Goal: Task Accomplishment & Management: Manage account settings

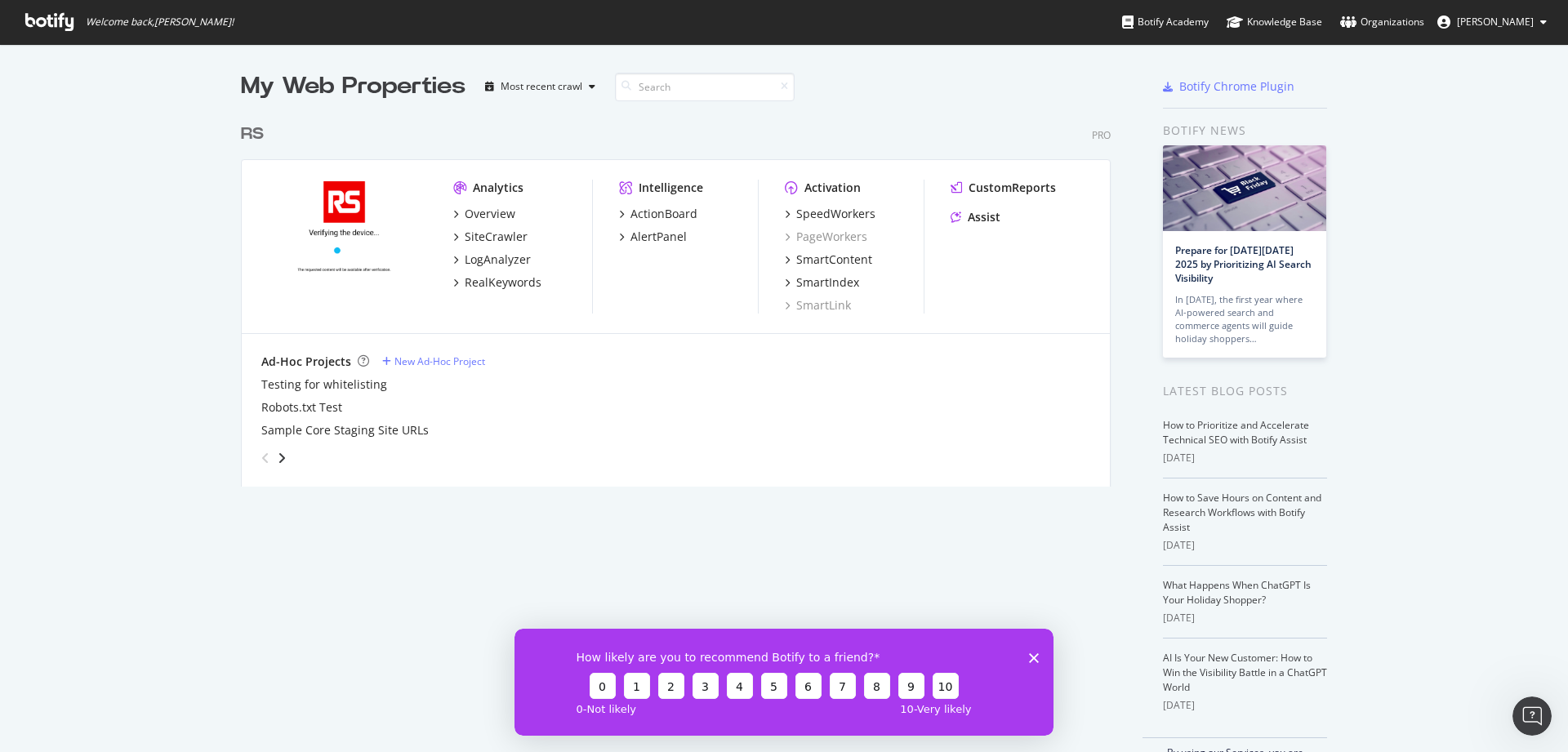
click at [241, 134] on div "RS" at bounding box center [252, 134] width 22 height 23
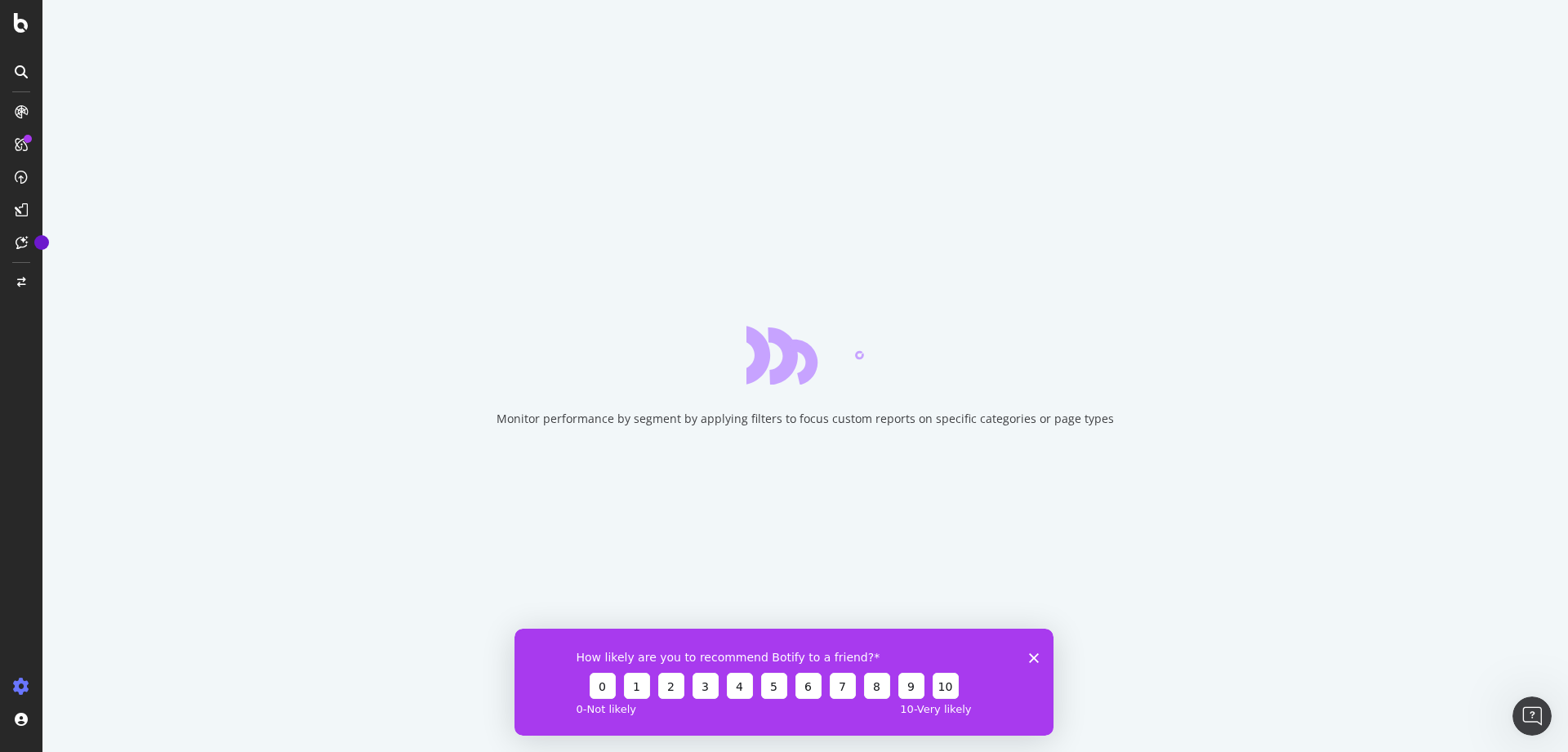
click at [1034, 662] on icon "Fermer l'enquête" at bounding box center [1034, 658] width 10 height 10
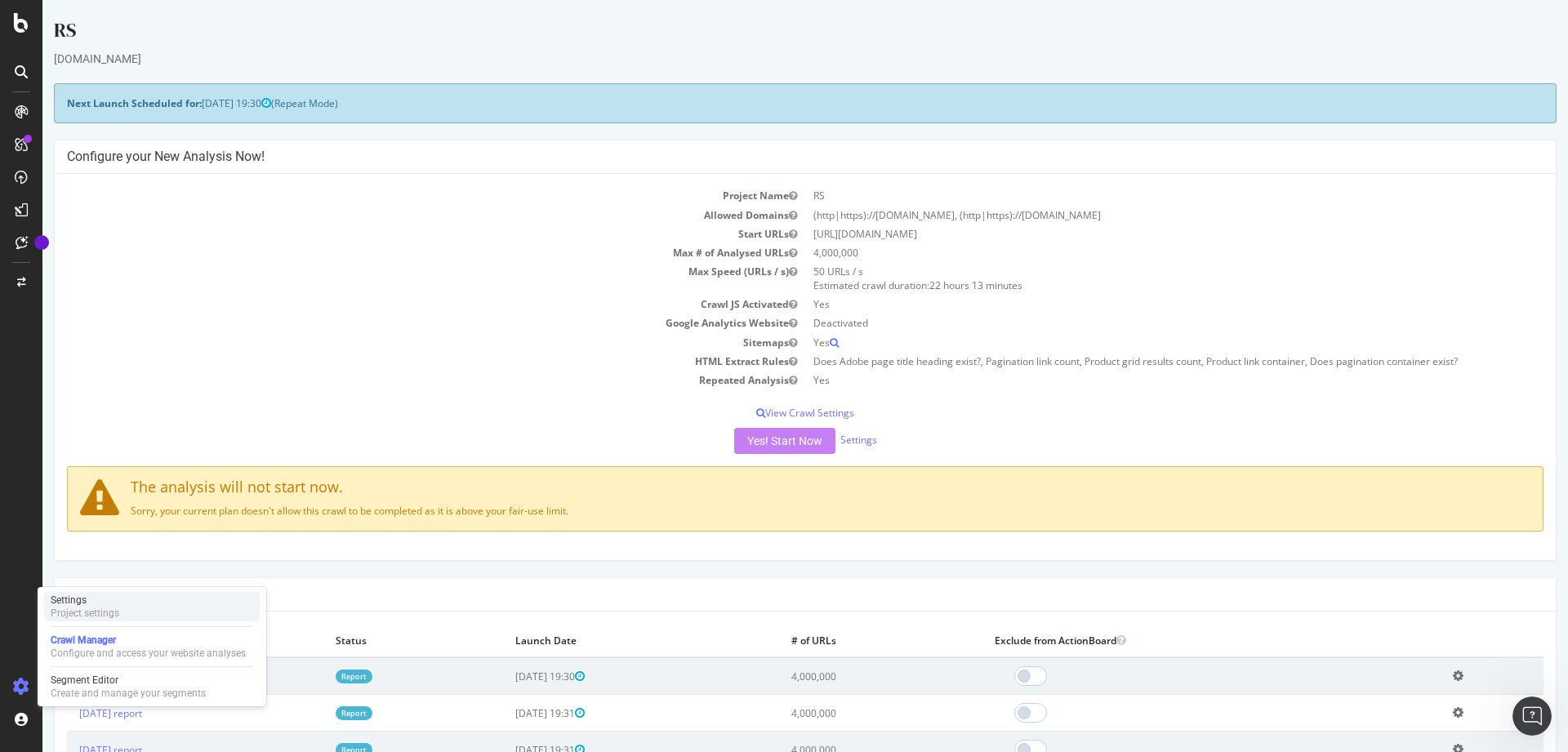
click at [80, 613] on div "Project settings" at bounding box center [85, 613] width 68 height 13
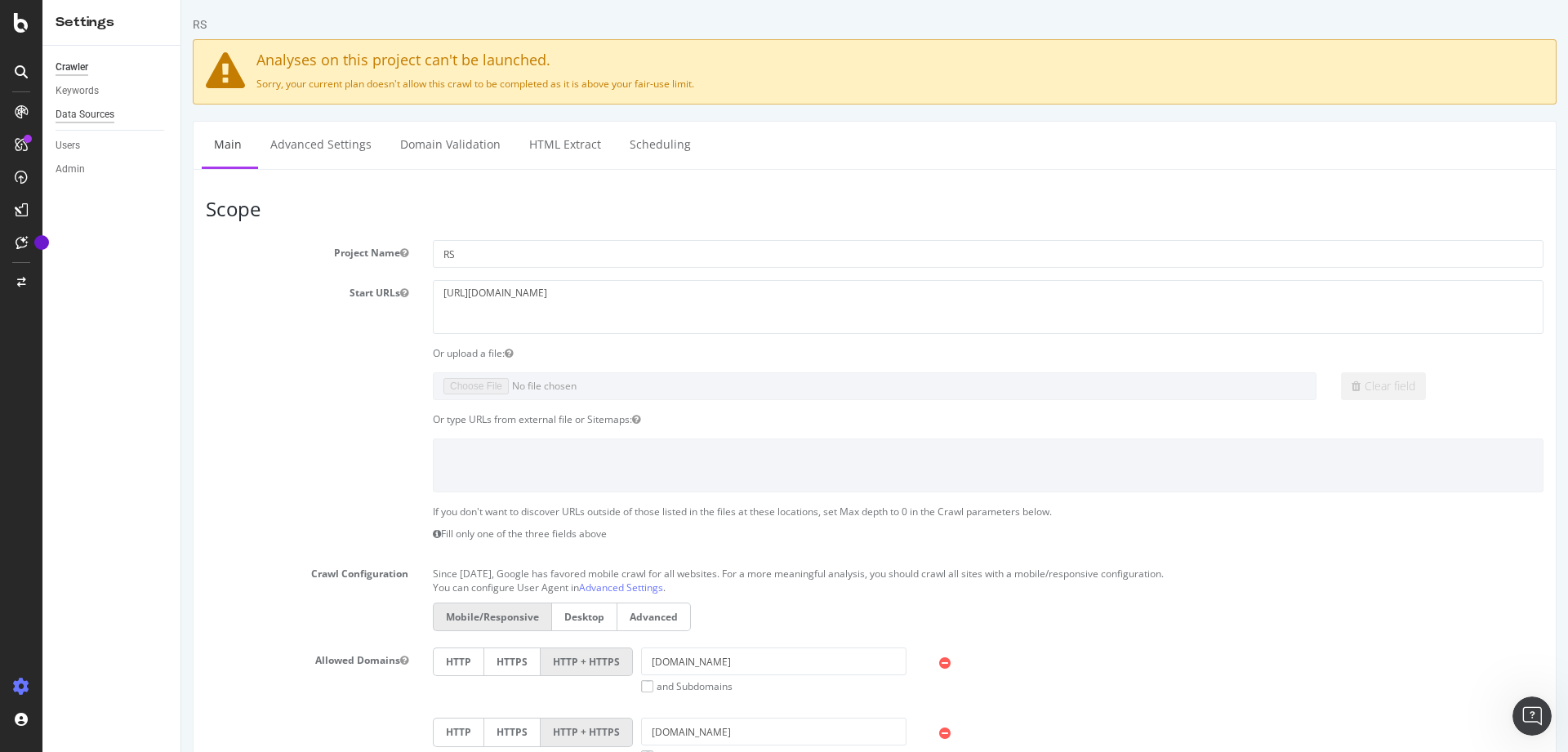
click at [91, 111] on div "Data Sources" at bounding box center [85, 115] width 58 height 18
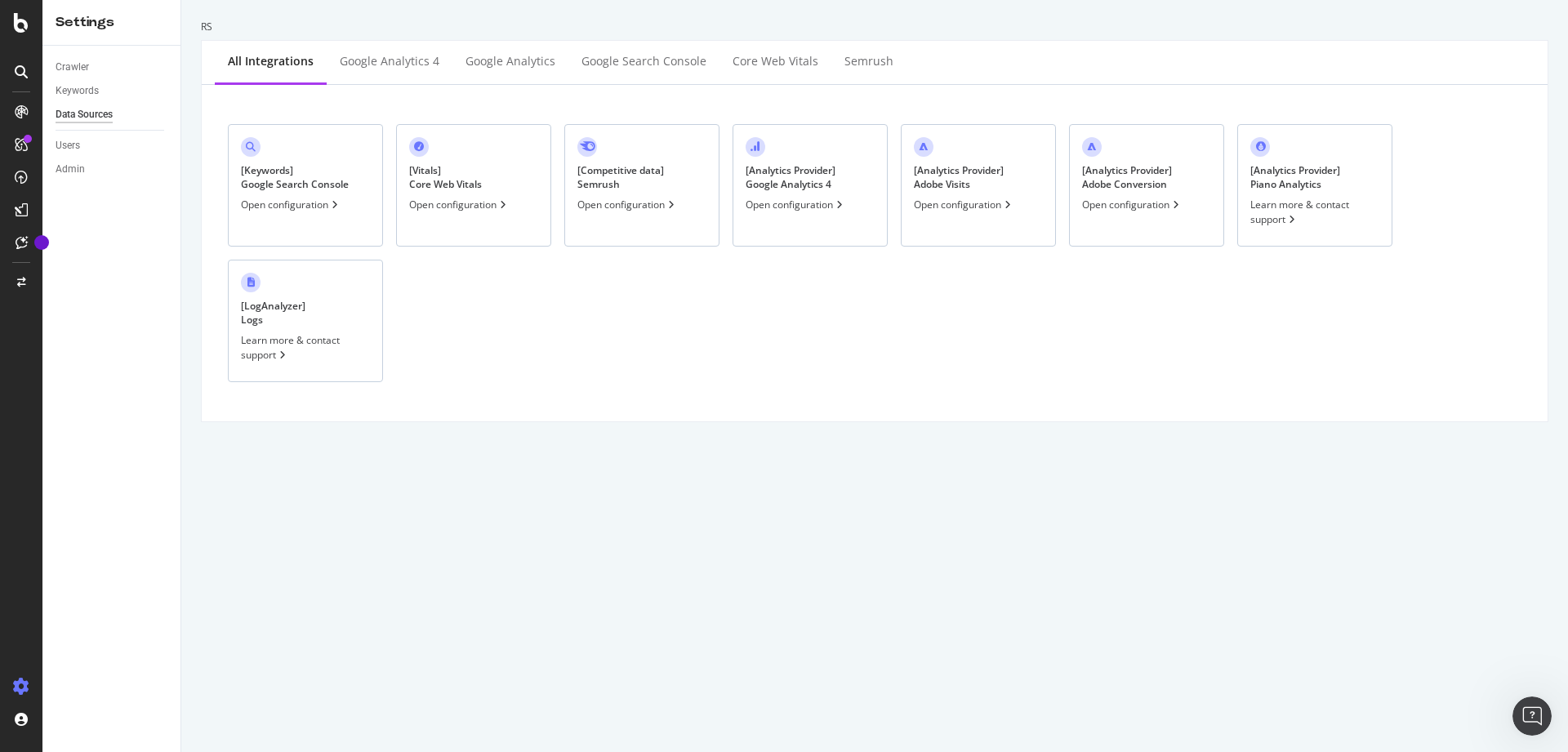
click at [820, 211] on div "Open configuration" at bounding box center [795, 204] width 100 height 14
